Goal: Find specific page/section: Find specific page/section

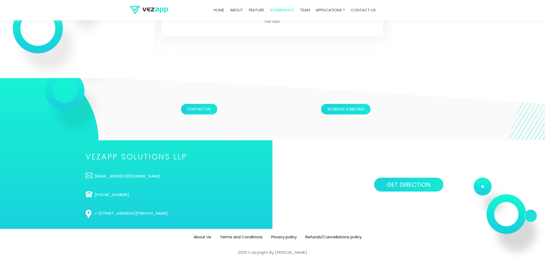
scroll to position [1706, 0]
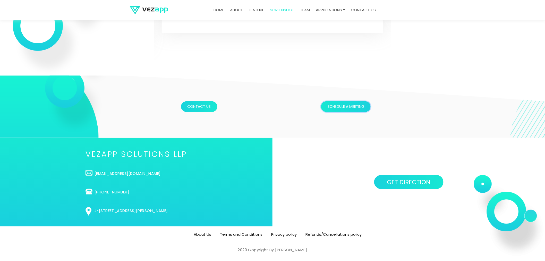
click at [355, 106] on button "Schedule a meeting" at bounding box center [345, 106] width 49 height 11
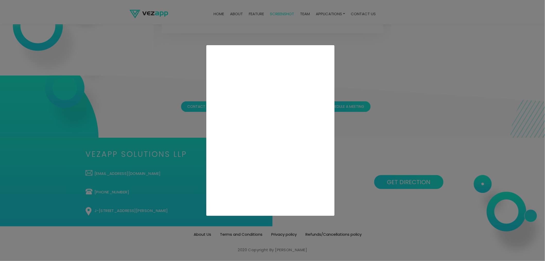
click at [373, 85] on div at bounding box center [272, 130] width 545 height 261
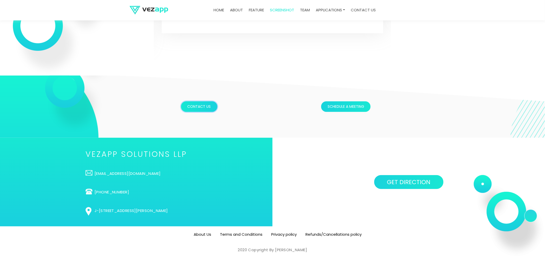
click at [209, 104] on button "Contact Us" at bounding box center [199, 106] width 36 height 11
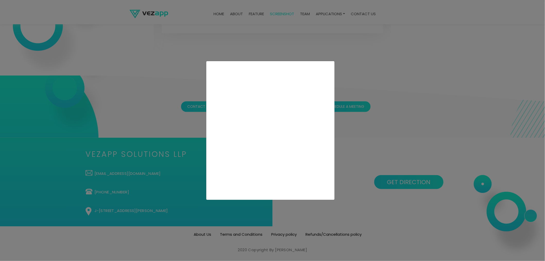
click at [174, 88] on div at bounding box center [272, 130] width 545 height 261
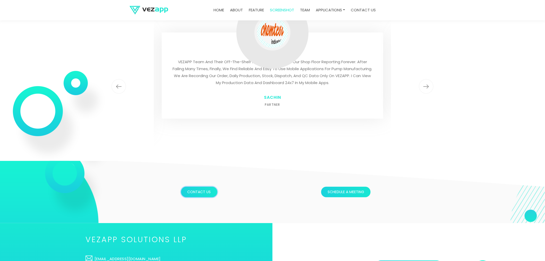
scroll to position [1620, 0]
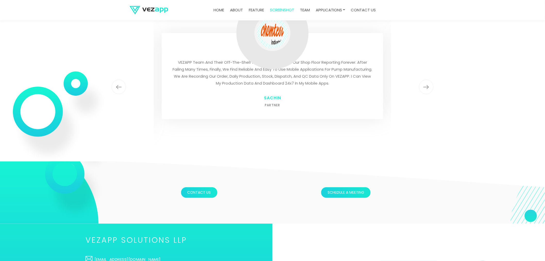
click at [238, 10] on link "about" at bounding box center [236, 10] width 17 height 10
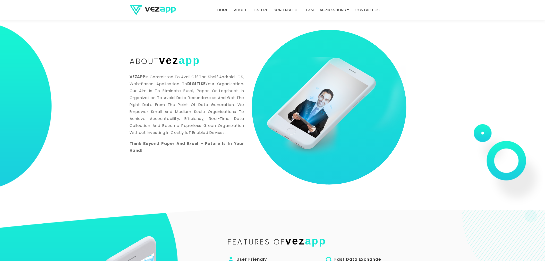
scroll to position [258, 0]
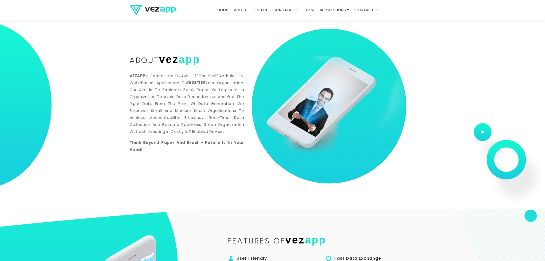
drag, startPoint x: 133, startPoint y: 74, endPoint x: 233, endPoint y: 131, distance: 114.9
click at [233, 131] on p "VEZAPP Is Committed To Avail Off The Shelf Android, IOS, Web-Based Application …" at bounding box center [187, 103] width 115 height 63
copy p "VEZAPP Is Committed To Avail Off The Shelf Android, IOS, Web-Based Application …"
